Goal: Task Accomplishment & Management: Use online tool/utility

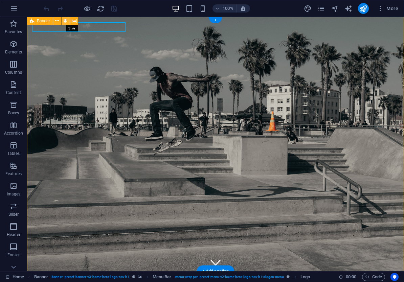
click at [64, 22] on icon at bounding box center [66, 21] width 4 height 7
select select "preset-banner-v3-home-hero-logo-nav-h1"
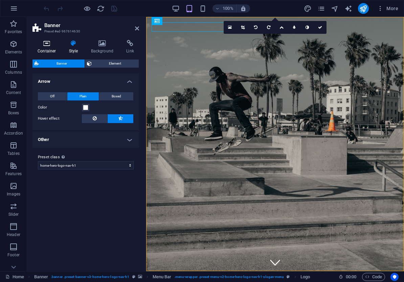
click at [51, 46] on icon at bounding box center [46, 43] width 29 height 7
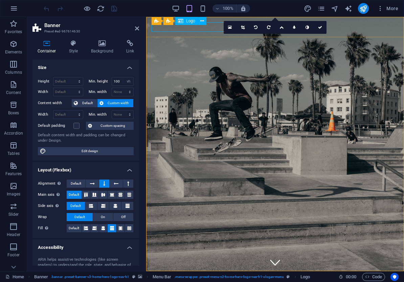
click at [185, 21] on icon at bounding box center [185, 21] width 4 height 7
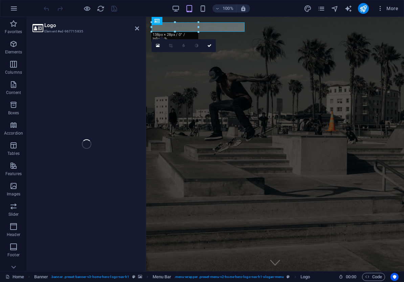
select select "%"
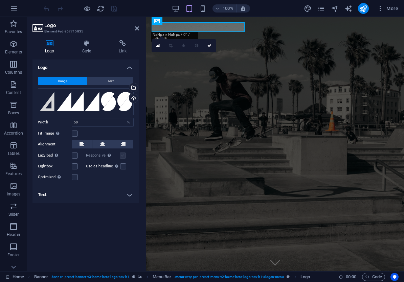
click at [124, 157] on label at bounding box center [123, 156] width 6 height 6
click at [76, 178] on label at bounding box center [75, 177] width 6 height 6
click at [0, 0] on input "Optimized Images are compressed to improve page speed." at bounding box center [0, 0] width 0 height 0
click at [76, 178] on label at bounding box center [75, 177] width 6 height 6
click at [0, 0] on input "Optimized Images are compressed to improve page speed." at bounding box center [0, 0] width 0 height 0
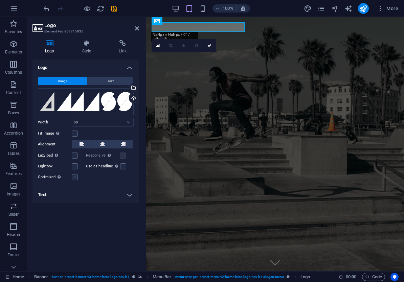
click at [76, 178] on label at bounding box center [75, 177] width 6 height 6
click at [0, 0] on input "Optimized Images are compressed to improve page speed." at bounding box center [0, 0] width 0 height 0
click at [121, 156] on label at bounding box center [123, 156] width 6 height 6
click at [0, 0] on input "Responsive Automatically load retina image and smartphone optimized sizes." at bounding box center [0, 0] width 0 height 0
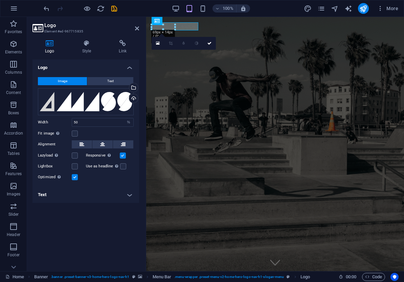
click at [121, 156] on label at bounding box center [123, 156] width 6 height 6
click at [0, 0] on input "Responsive Automatically load retina image and smartphone optimized sizes." at bounding box center [0, 0] width 0 height 0
click at [75, 178] on label at bounding box center [75, 177] width 6 height 6
click at [0, 0] on input "Optimized Images are compressed to improve page speed." at bounding box center [0, 0] width 0 height 0
click at [46, 7] on icon "undo" at bounding box center [47, 9] width 8 height 8
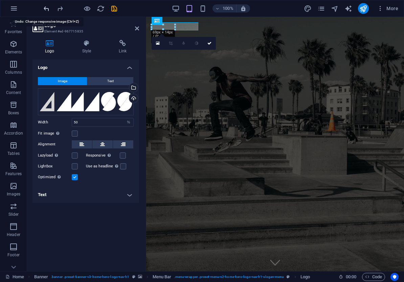
click at [46, 7] on icon "undo" at bounding box center [47, 9] width 8 height 8
click at [48, 8] on icon "undo" at bounding box center [47, 9] width 8 height 8
click at [46, 9] on icon "undo" at bounding box center [47, 9] width 8 height 8
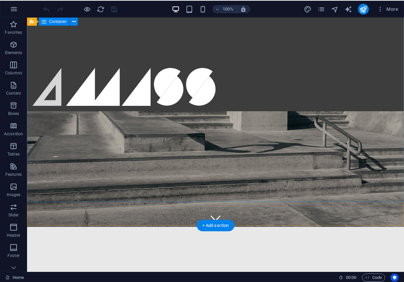
scroll to position [43, 0]
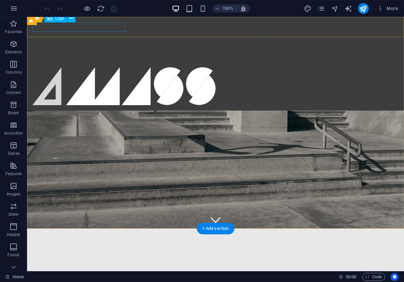
click at [60, 67] on div at bounding box center [215, 86] width 366 height 38
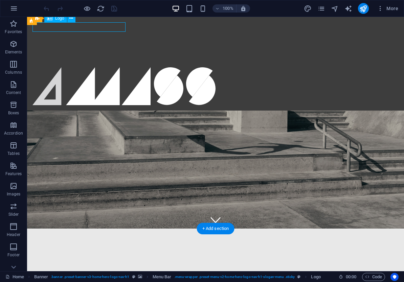
click at [54, 67] on div at bounding box center [215, 86] width 366 height 38
select select "%"
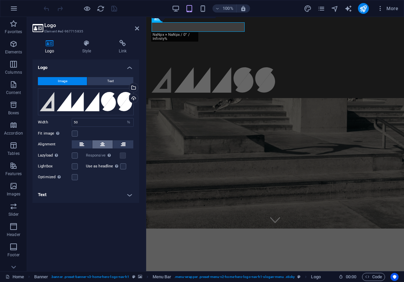
click at [109, 145] on button at bounding box center [102, 144] width 20 height 8
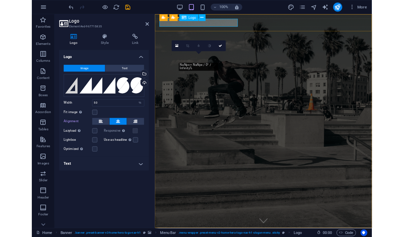
scroll to position [0, 0]
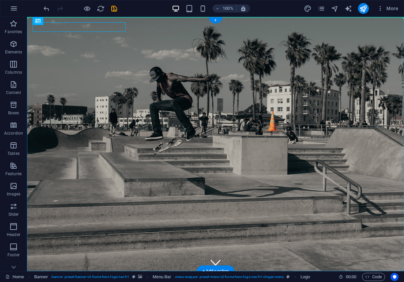
drag, startPoint x: 51, startPoint y: 31, endPoint x: 195, endPoint y: 39, distance: 144.0
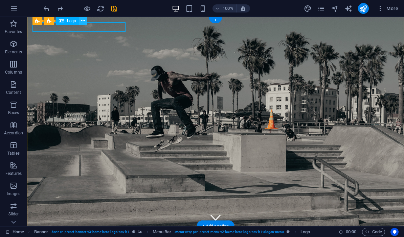
click at [83, 23] on icon at bounding box center [83, 21] width 4 height 7
click at [65, 23] on icon at bounding box center [66, 21] width 4 height 7
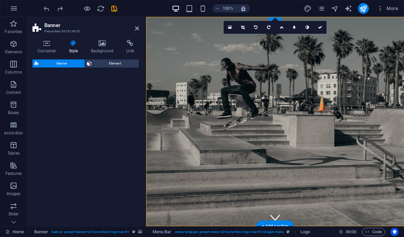
select select "preset-banner-v3-home-hero-logo-nav-h1"
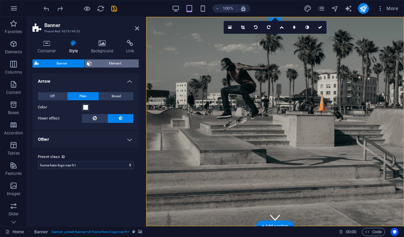
click at [110, 66] on span "Element" at bounding box center [115, 64] width 43 height 8
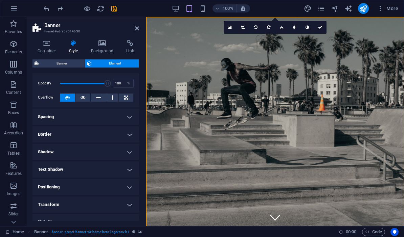
scroll to position [23, 0]
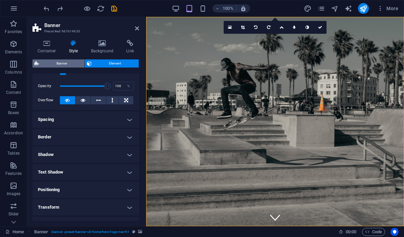
click at [53, 65] on span "Banner" at bounding box center [62, 64] width 42 height 8
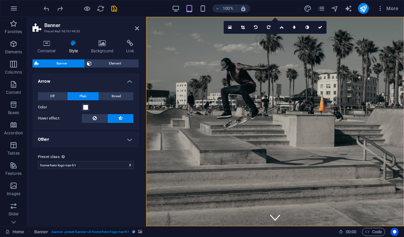
drag, startPoint x: 102, startPoint y: 46, endPoint x: 98, endPoint y: 55, distance: 10.3
click at [102, 46] on icon at bounding box center [102, 43] width 33 height 7
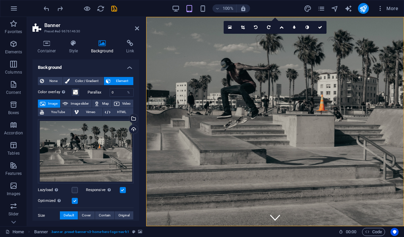
drag, startPoint x: 78, startPoint y: 50, endPoint x: 55, endPoint y: 71, distance: 30.9
click at [77, 50] on h4 "Style" at bounding box center [75, 47] width 22 height 14
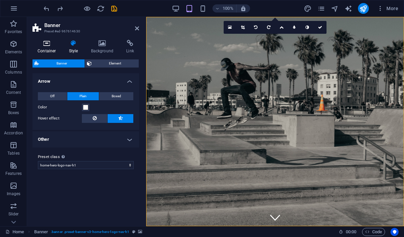
click at [53, 44] on icon at bounding box center [46, 43] width 29 height 7
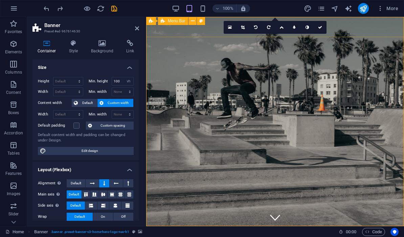
click at [201, 22] on icon at bounding box center [201, 21] width 4 height 7
select select "rem"
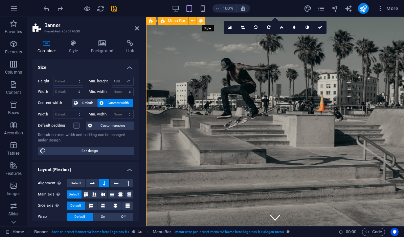
select select "preset-menu-v2-home-hero-logo-nav-h1-slogan-menu"
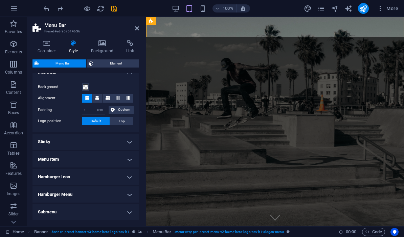
scroll to position [123, 0]
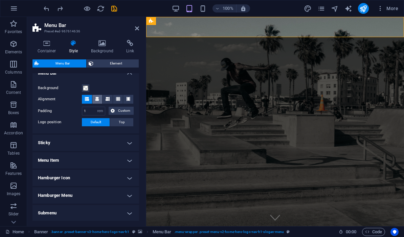
click at [97, 100] on icon at bounding box center [97, 99] width 4 height 4
click at [106, 140] on h4 "Sticky" at bounding box center [85, 143] width 107 height 16
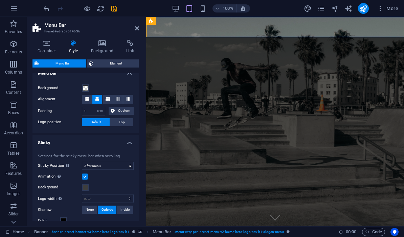
click at [113, 138] on h4 "Sticky" at bounding box center [85, 141] width 107 height 12
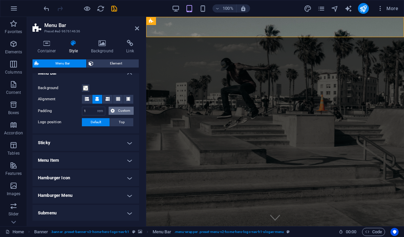
click at [118, 112] on span "Custom" at bounding box center [124, 111] width 15 height 8
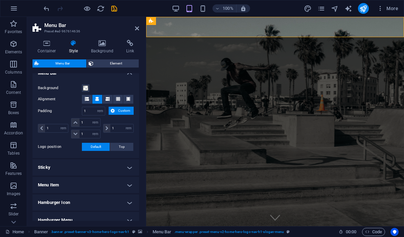
click at [118, 112] on span "Custom" at bounding box center [124, 111] width 15 height 8
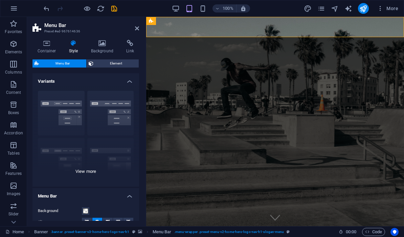
scroll to position [0, 0]
